Goal: Information Seeking & Learning: Learn about a topic

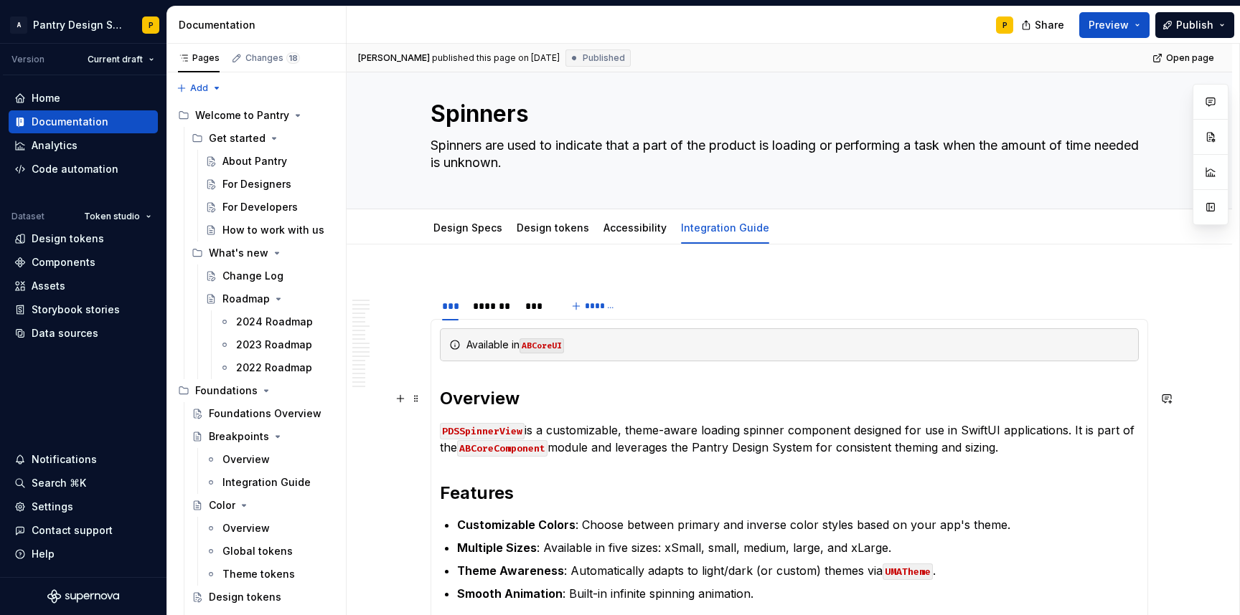
scroll to position [25, 0]
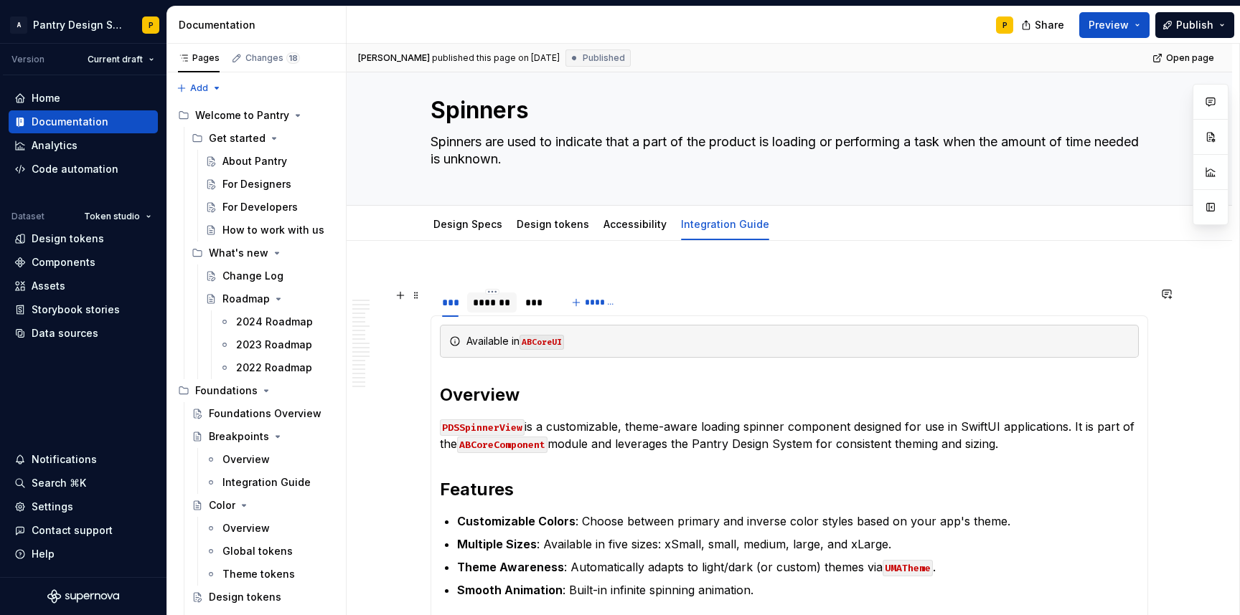
click at [503, 311] on div "*******" at bounding box center [491, 303] width 49 height 20
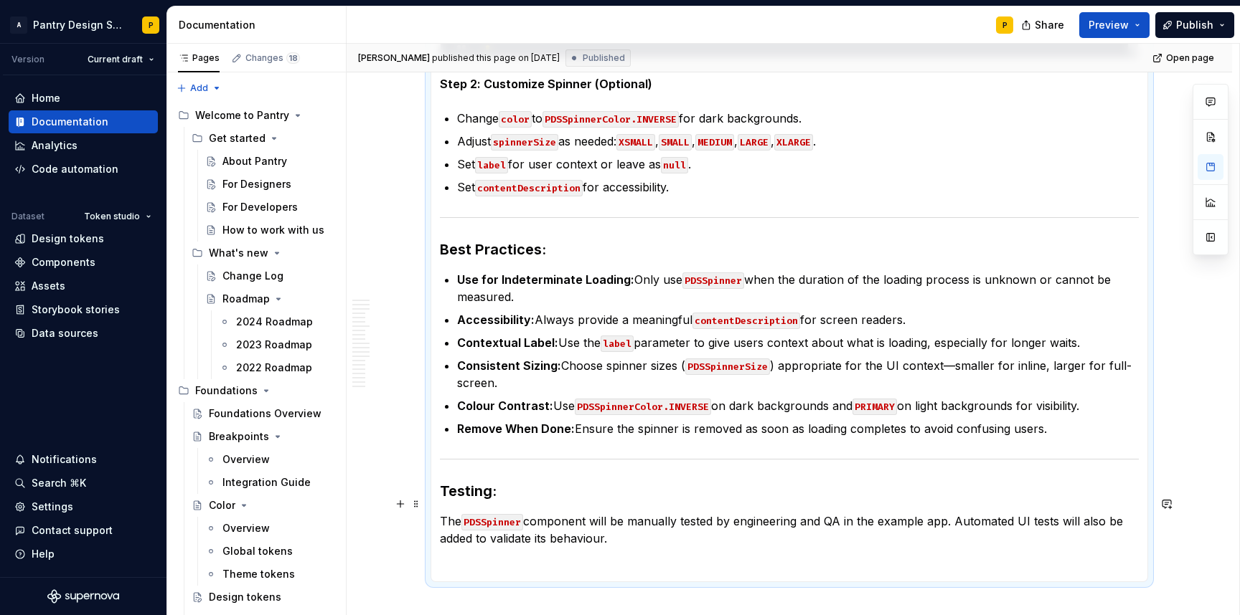
scroll to position [1521, 0]
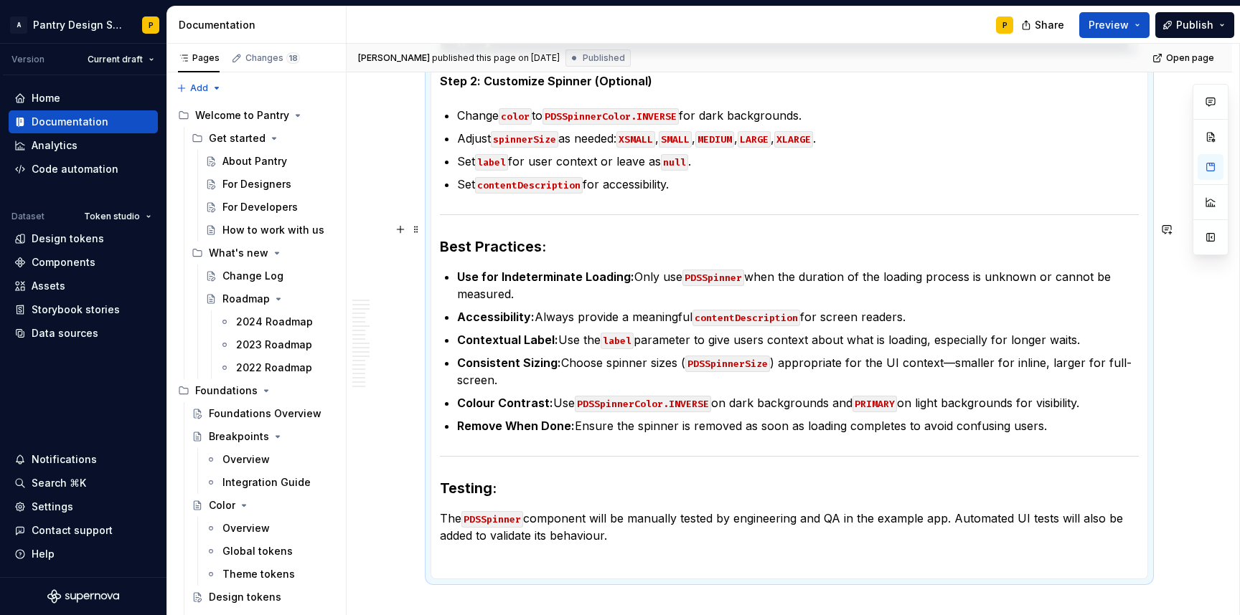
click at [524, 238] on strong "Best Practices:" at bounding box center [493, 246] width 106 height 17
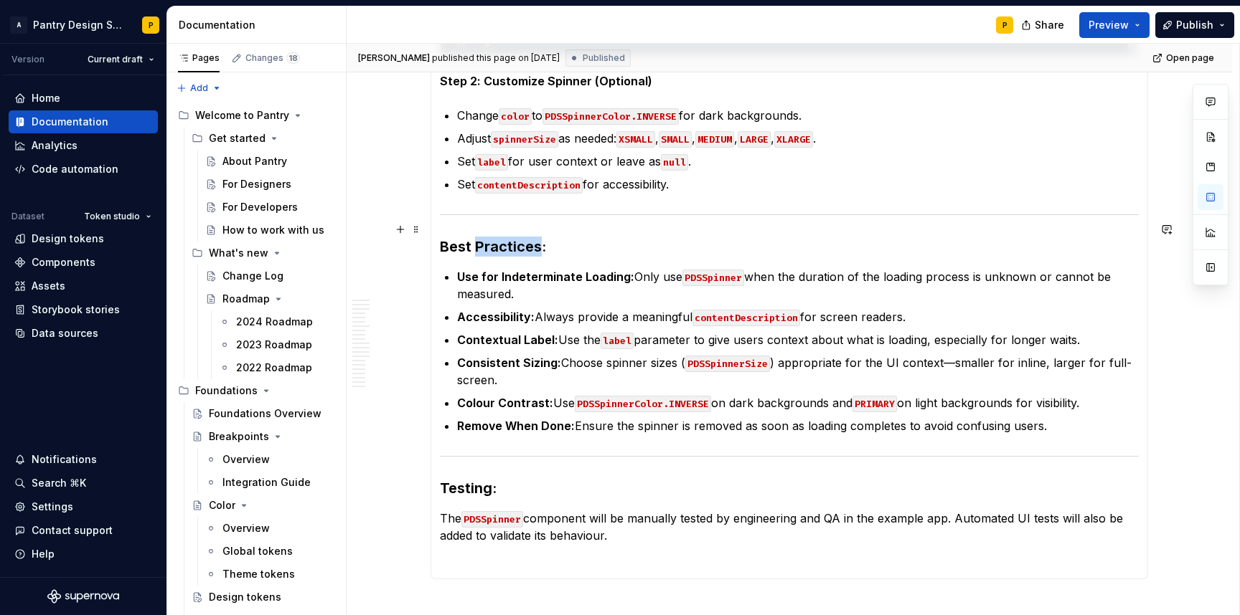
click at [524, 238] on strong "Best Practices:" at bounding box center [493, 246] width 106 height 17
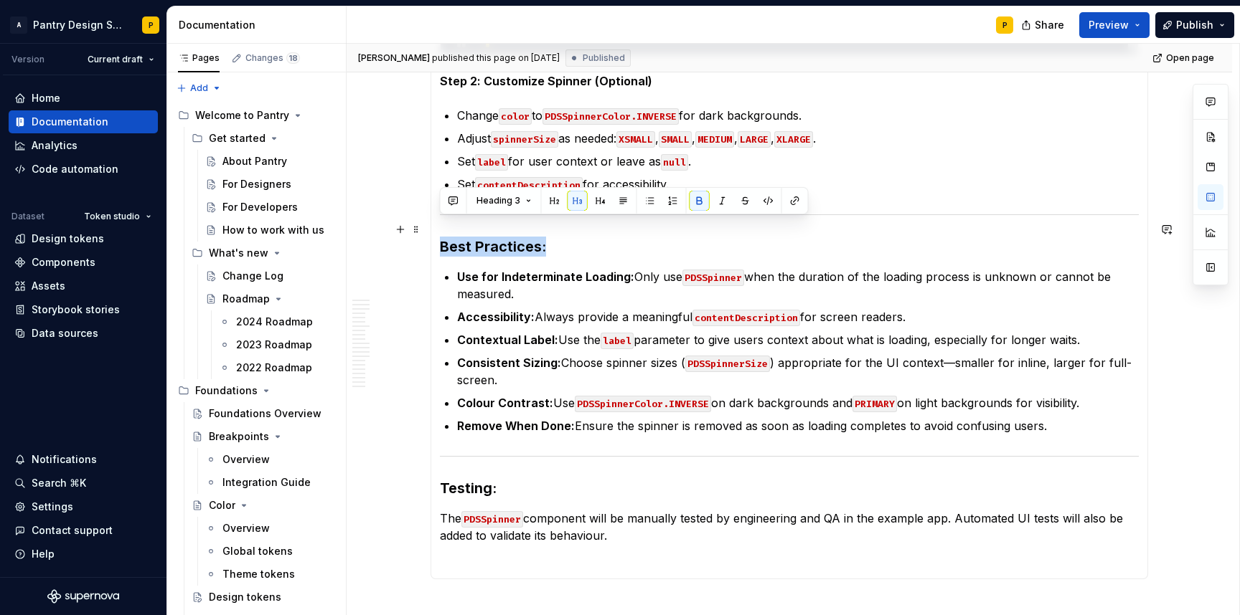
click at [524, 238] on strong "Best Practices:" at bounding box center [493, 246] width 106 height 17
copy strong "Best Practices:"
click at [509, 238] on strong "Best Practices:" at bounding box center [493, 246] width 106 height 17
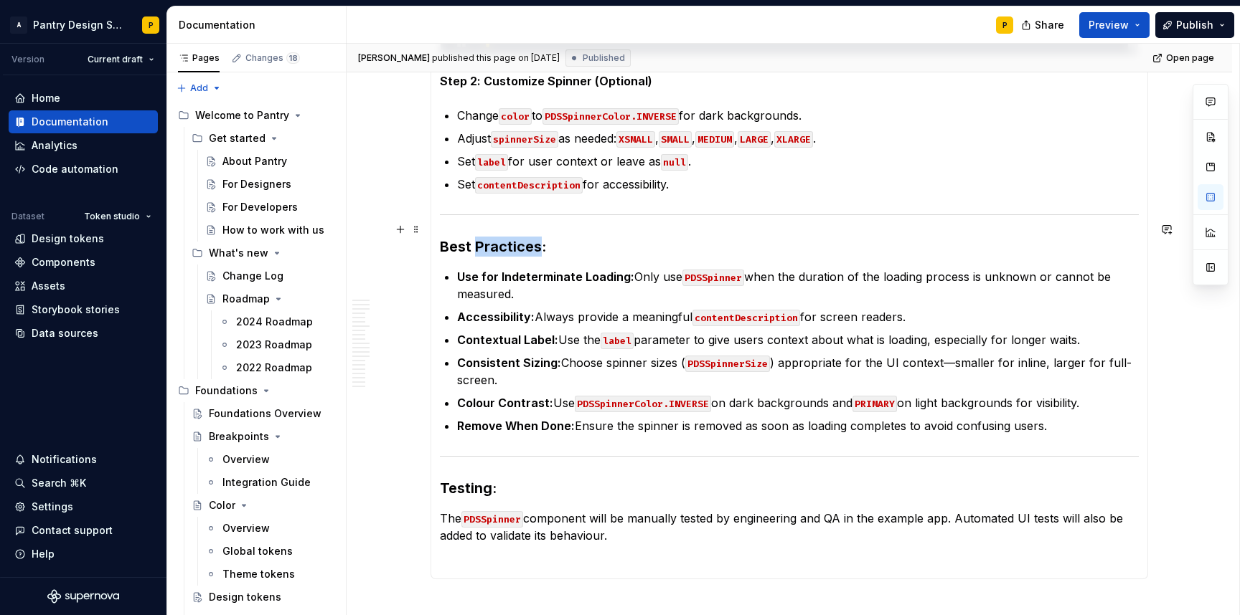
click at [509, 238] on strong "Best Practices:" at bounding box center [493, 246] width 106 height 17
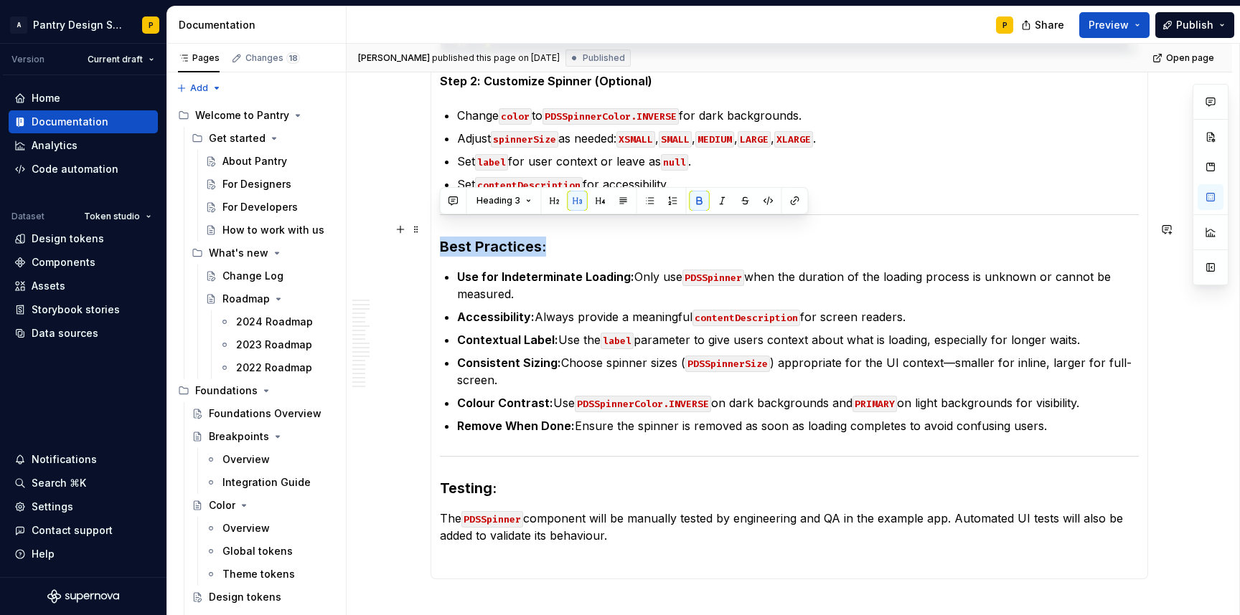
click at [509, 238] on strong "Best Practices:" at bounding box center [493, 246] width 106 height 17
copy strong "Best Practices:"
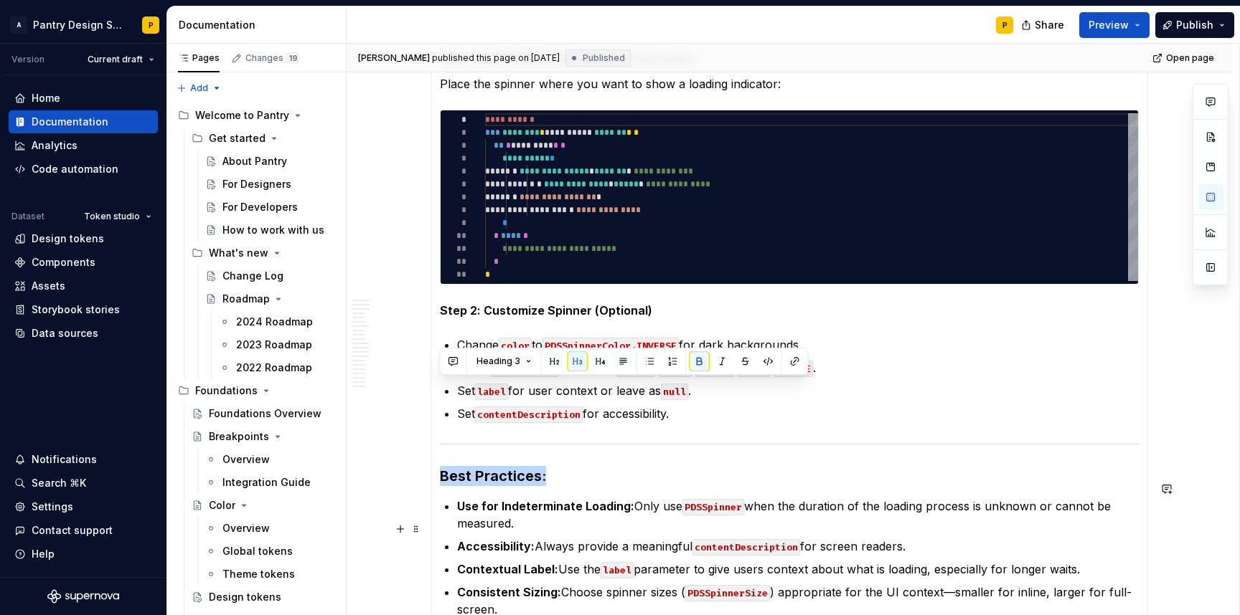
scroll to position [1204, 0]
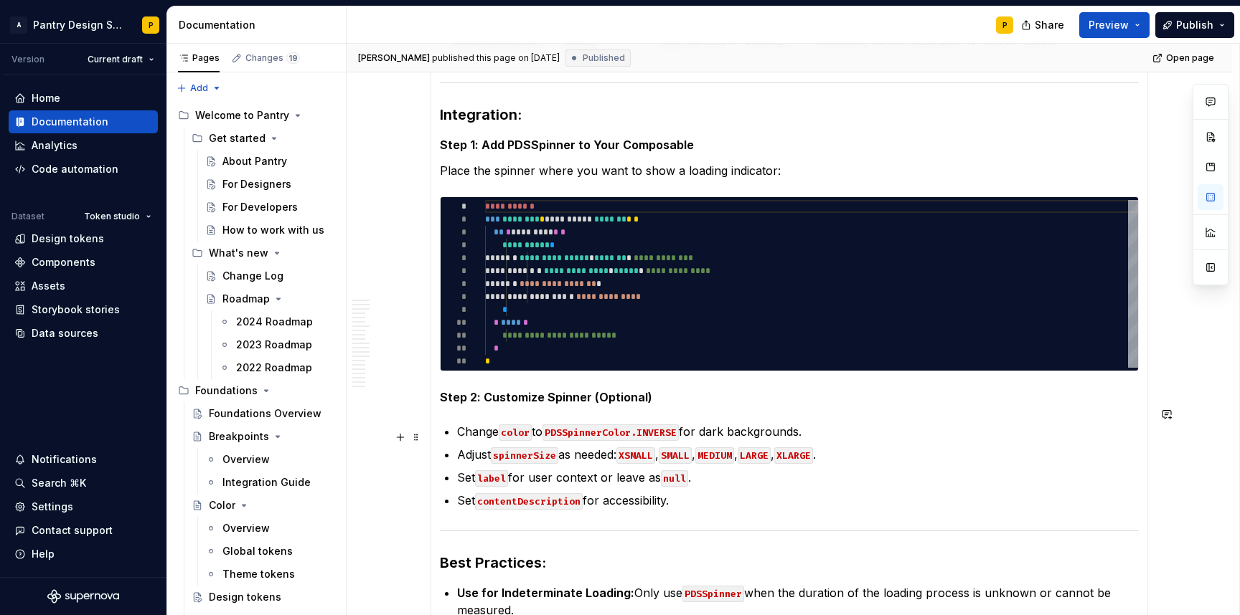
click at [997, 446] on p "Adjust spinnerSize as needed: XSMALL , SMALL , MEDIUM , LARGE , XLARGE ." at bounding box center [797, 454] width 681 height 17
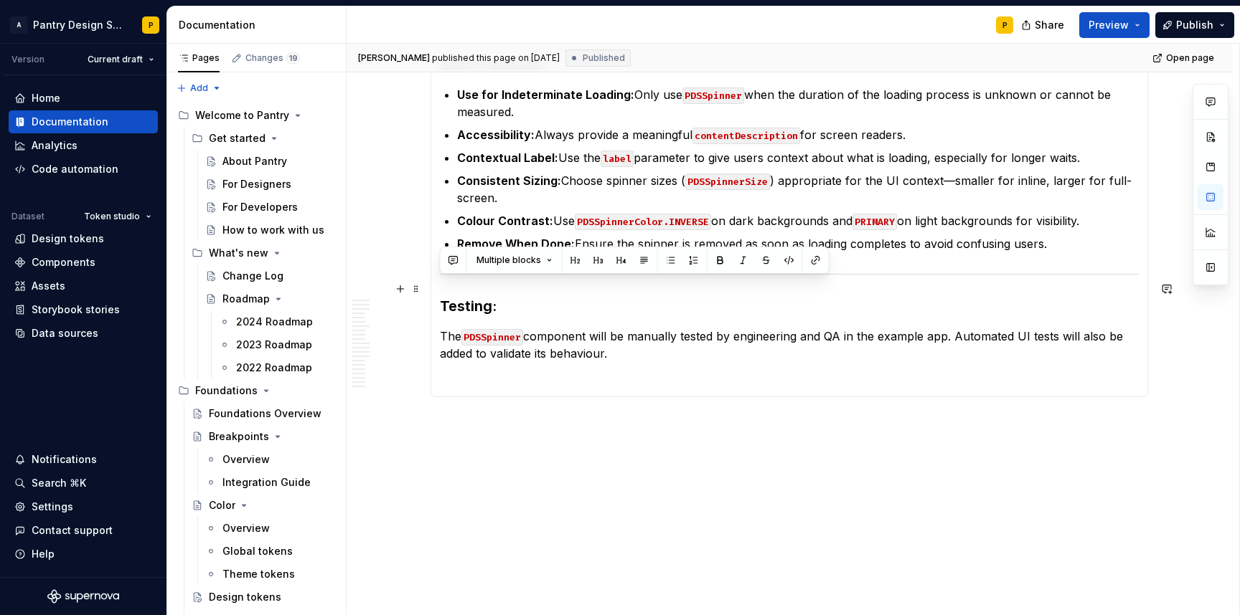
drag, startPoint x: 634, startPoint y: 337, endPoint x: 430, endPoint y: 287, distance: 209.8
copy section-item-column "Testing: The PDSSpinner component will be manually tested by engineering and QA…"
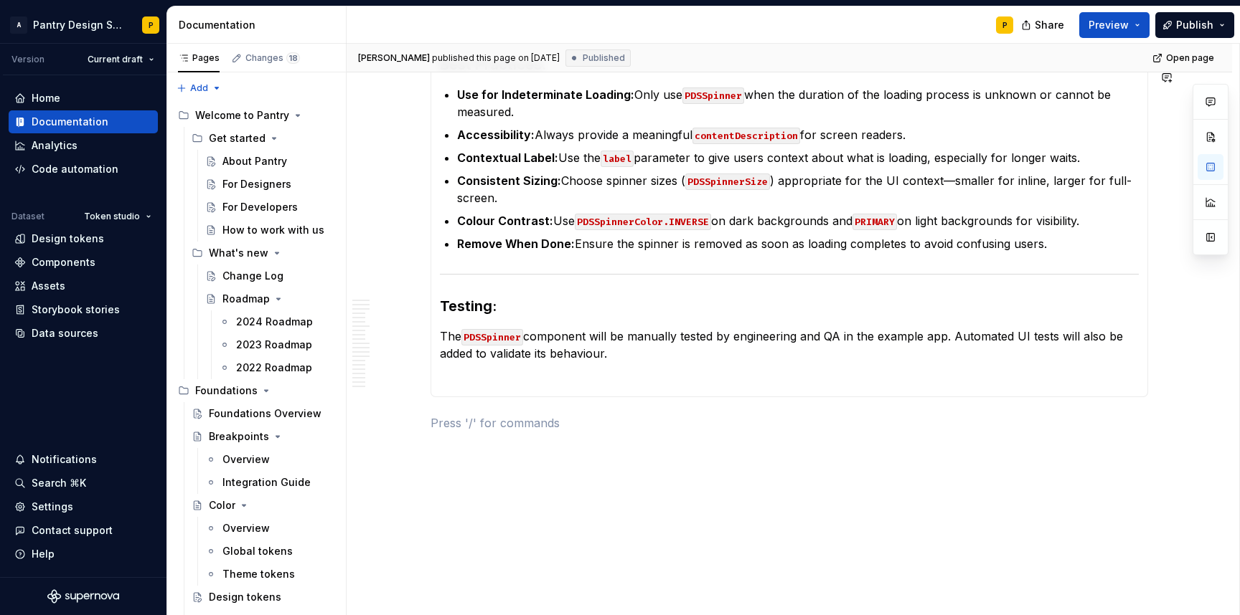
type textarea "*"
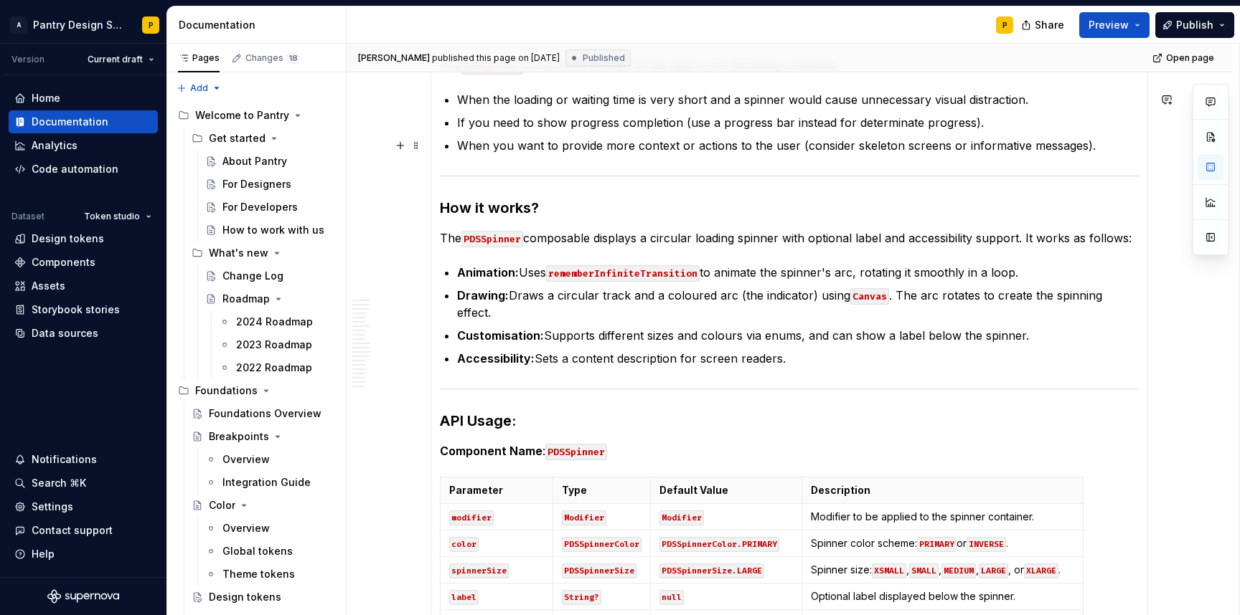
scroll to position [134, 0]
